Goal: Task Accomplishment & Management: Use online tool/utility

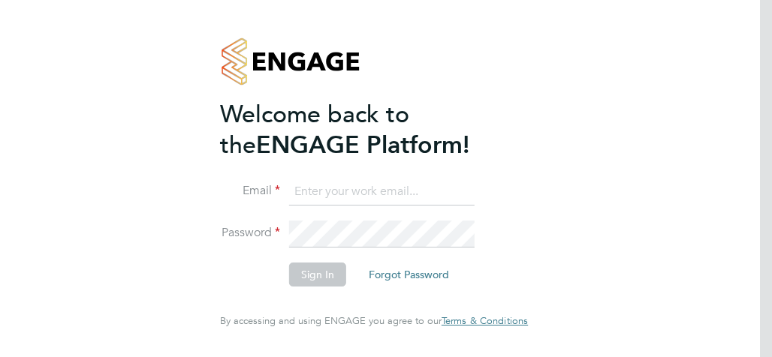
type input "[PERSON_NAME][EMAIL_ADDRESS][PERSON_NAME][DOMAIN_NAME]"
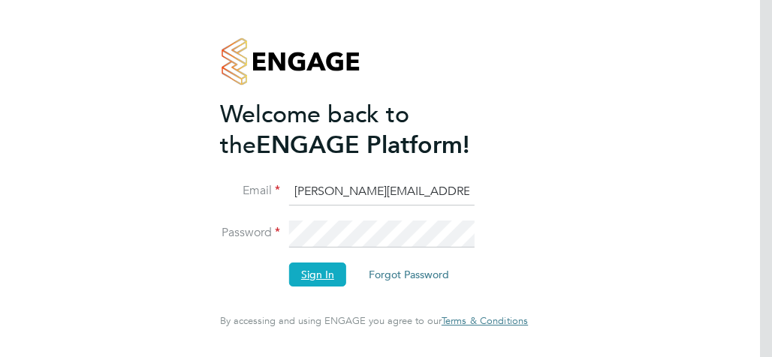
click at [318, 269] on button "Sign In" at bounding box center [317, 275] width 57 height 24
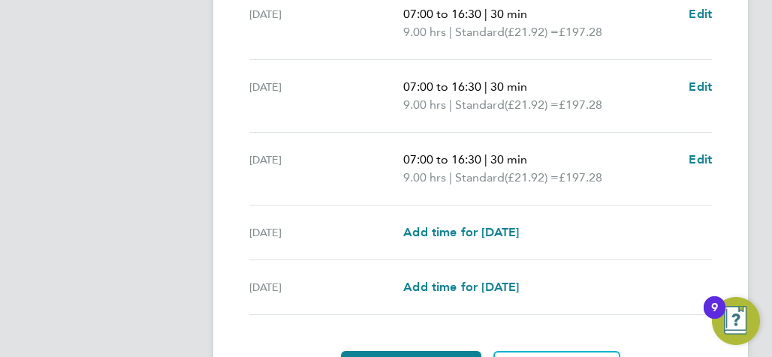
scroll to position [688, 0]
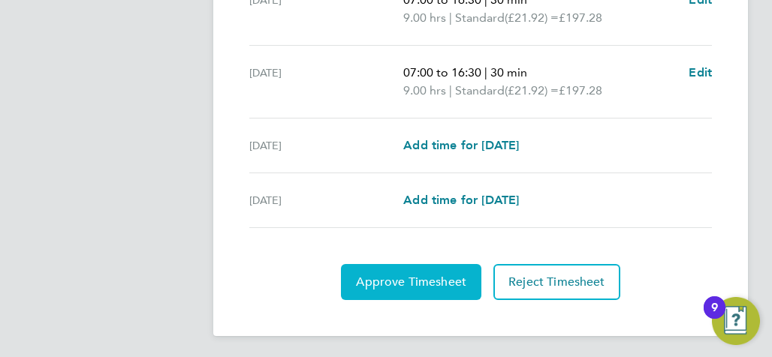
click at [422, 290] on button "Approve Timesheet" at bounding box center [411, 282] width 140 height 36
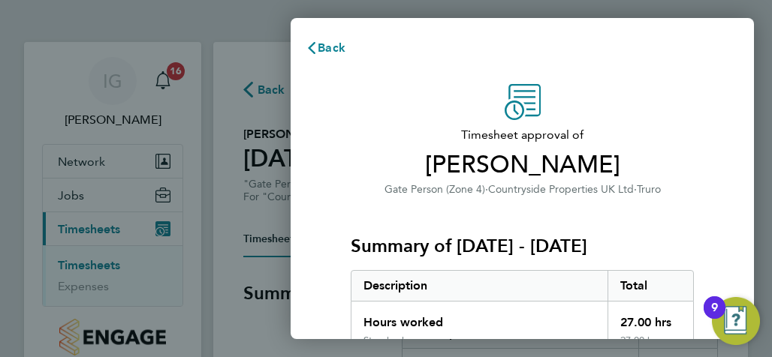
scroll to position [317, 0]
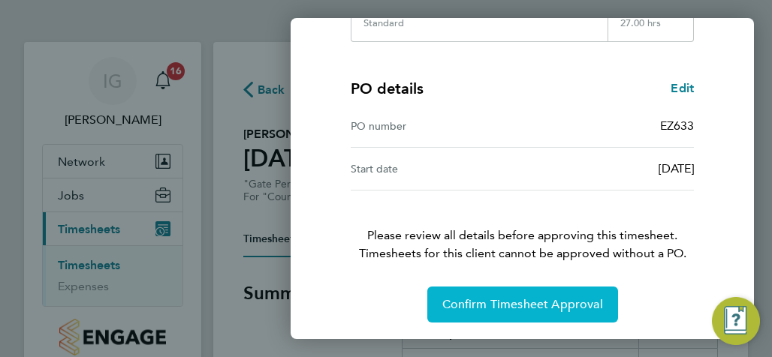
click at [553, 305] on span "Confirm Timesheet Approval" at bounding box center [522, 304] width 161 height 15
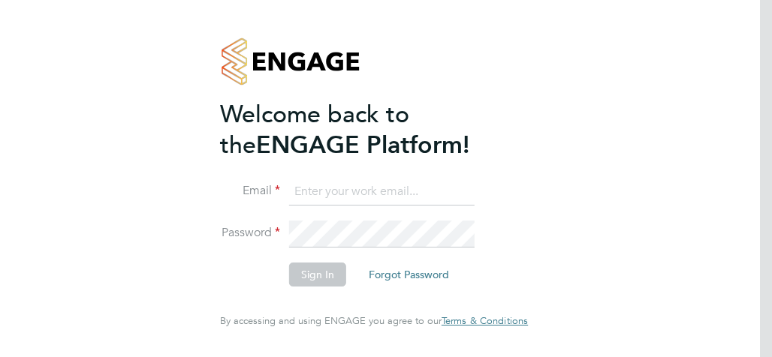
type input "[PERSON_NAME][EMAIL_ADDRESS][PERSON_NAME][DOMAIN_NAME]"
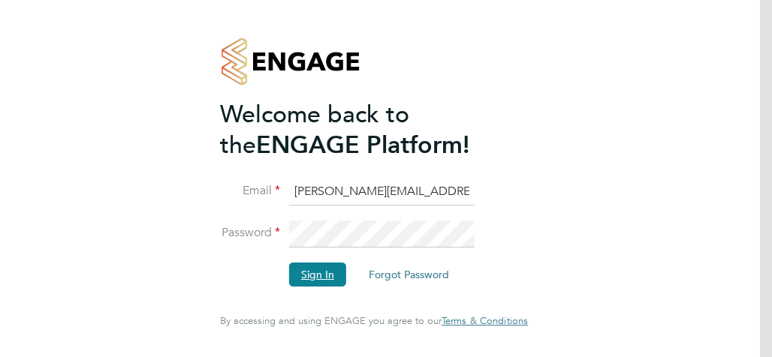
drag, startPoint x: 318, startPoint y: 268, endPoint x: 312, endPoint y: 278, distance: 11.5
click at [317, 268] on button "Sign In" at bounding box center [317, 275] width 57 height 24
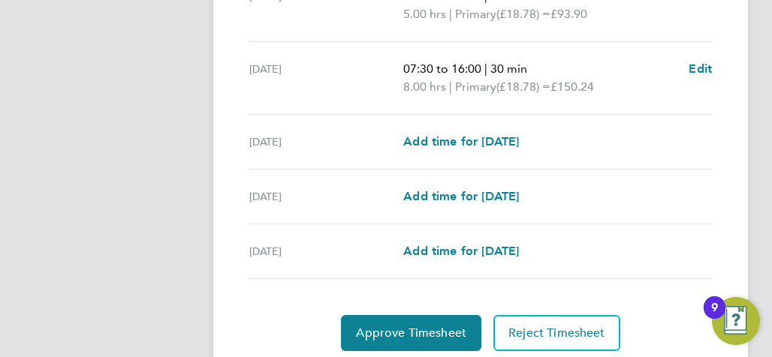
scroll to position [670, 0]
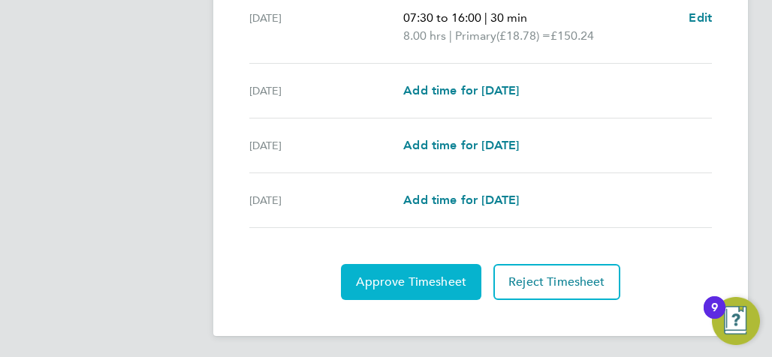
click at [431, 275] on span "Approve Timesheet" at bounding box center [411, 282] width 110 height 15
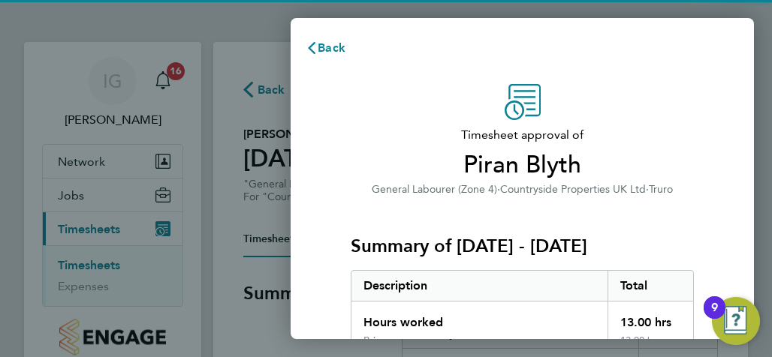
scroll to position [317, 0]
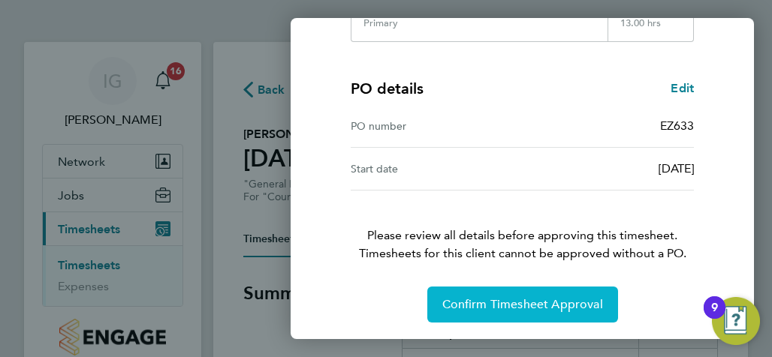
click at [552, 297] on span "Confirm Timesheet Approval" at bounding box center [522, 304] width 161 height 15
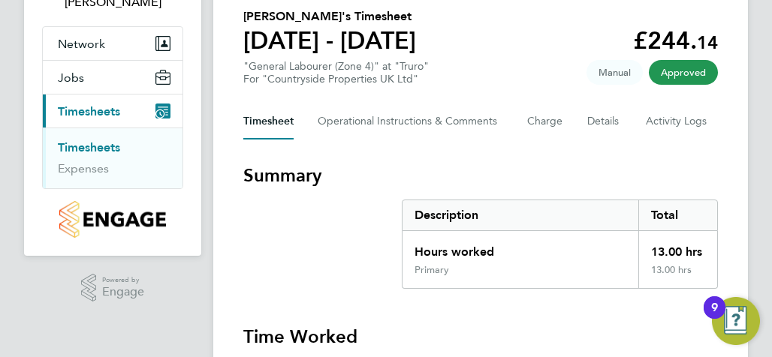
scroll to position [73, 0]
